Goal: Information Seeking & Learning: Check status

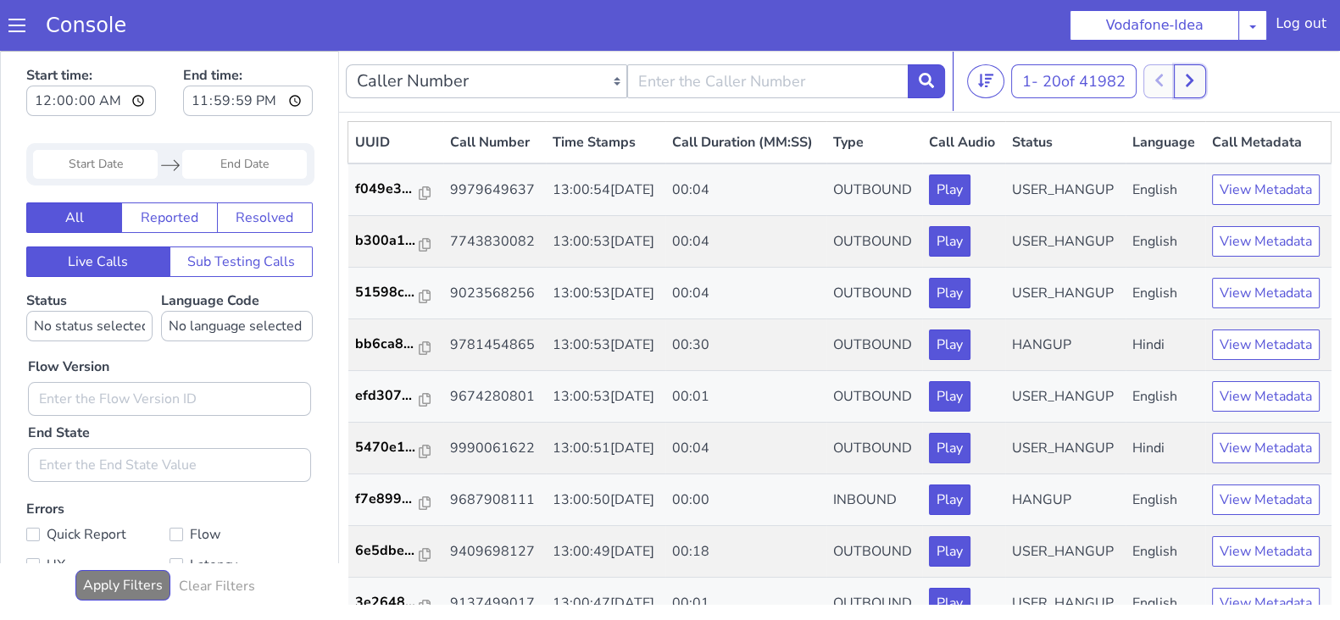
click at [1197, 83] on button at bounding box center [1189, 81] width 31 height 34
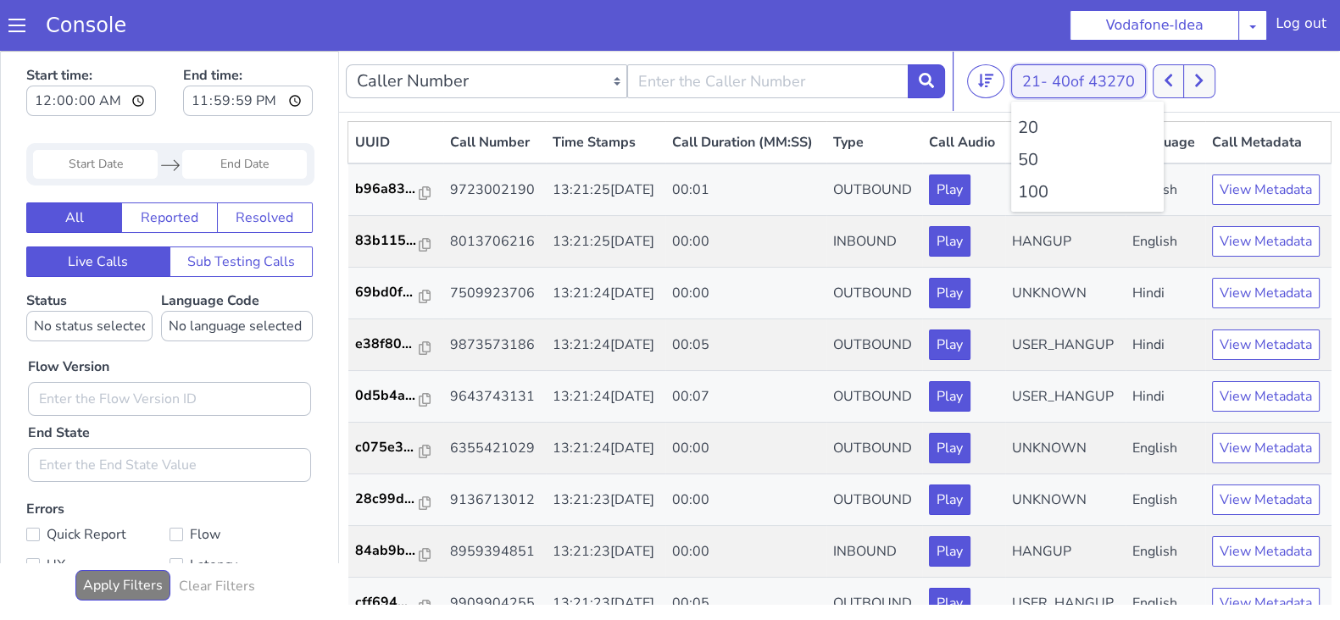
click at [1021, 86] on button "21 - 40 of 43270" at bounding box center [1078, 81] width 135 height 34
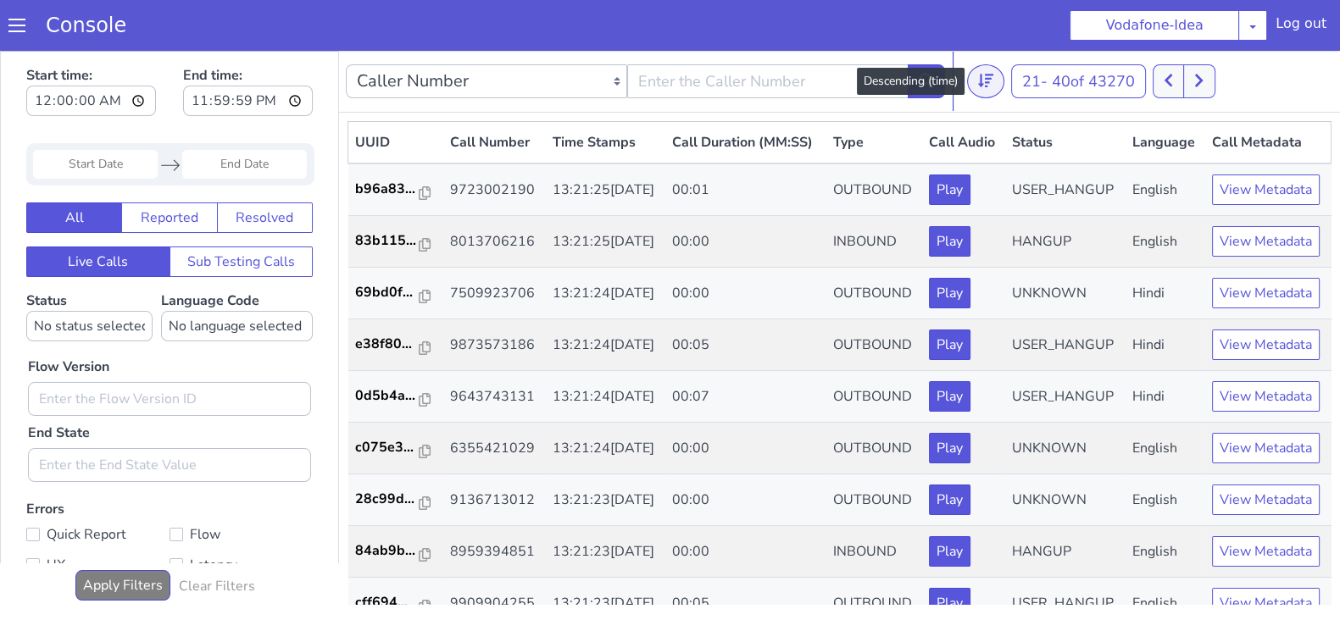
drag, startPoint x: 1025, startPoint y: 196, endPoint x: 970, endPoint y: 69, distance: 137.7
click at [0, 51] on li "100" at bounding box center [0, 51] width 0 height 0
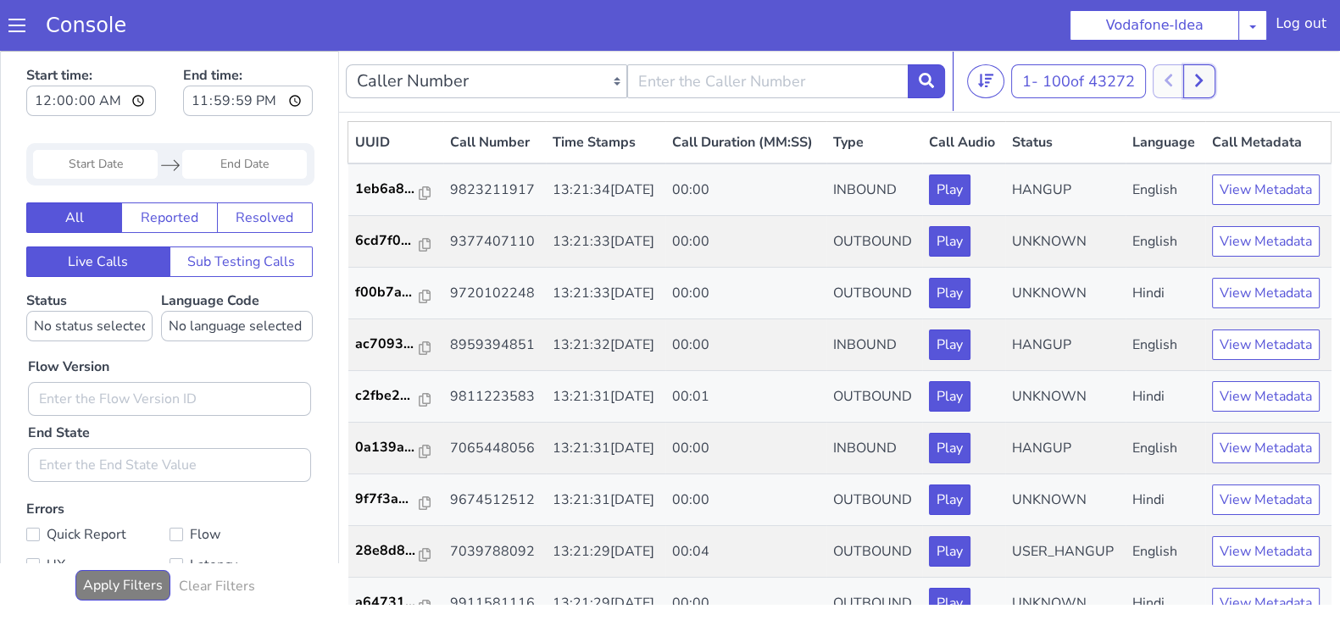
click at [1202, 76] on icon at bounding box center [1199, 81] width 8 height 13
click at [1222, 86] on icon at bounding box center [1217, 80] width 9 height 15
click at [1216, 79] on icon at bounding box center [1217, 80] width 9 height 15
click at [1226, 79] on button at bounding box center [1217, 81] width 31 height 34
